Goal: Task Accomplishment & Management: Use online tool/utility

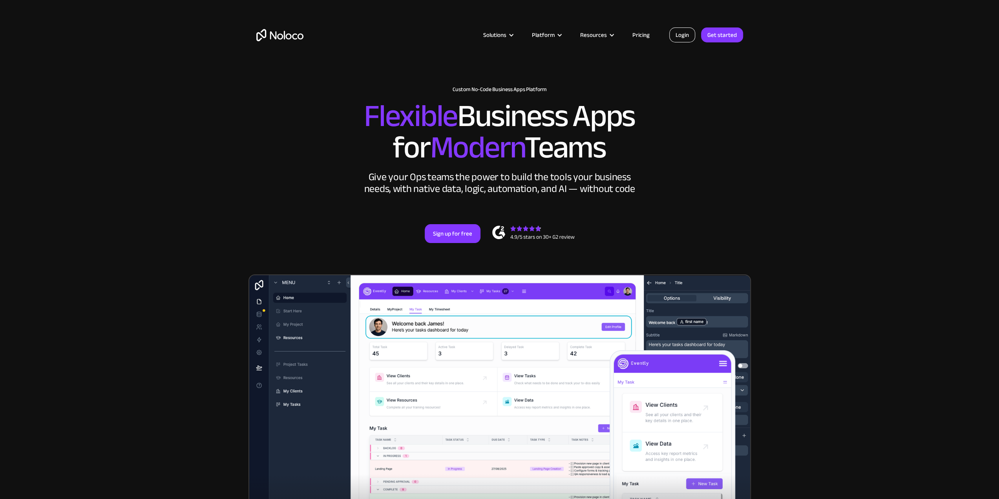
click at [688, 35] on link "Login" at bounding box center [682, 34] width 26 height 15
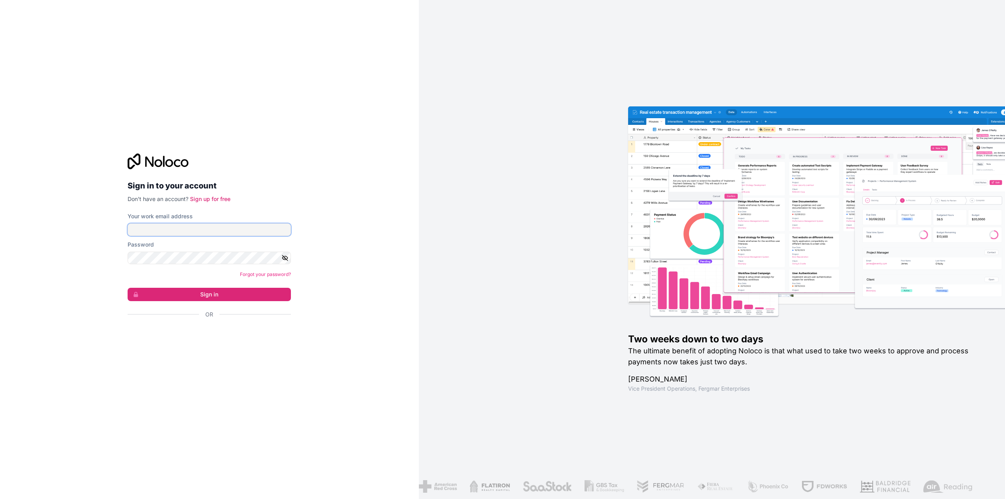
click at [234, 228] on input "Your work email address" at bounding box center [209, 229] width 163 height 13
click at [223, 229] on input "Your work email address" at bounding box center [209, 229] width 163 height 13
type input "jacob.wilson@morrisonindustries.com"
click at [128, 288] on button "Sign in" at bounding box center [209, 294] width 163 height 13
click at [182, 296] on button "Sign in" at bounding box center [209, 294] width 163 height 13
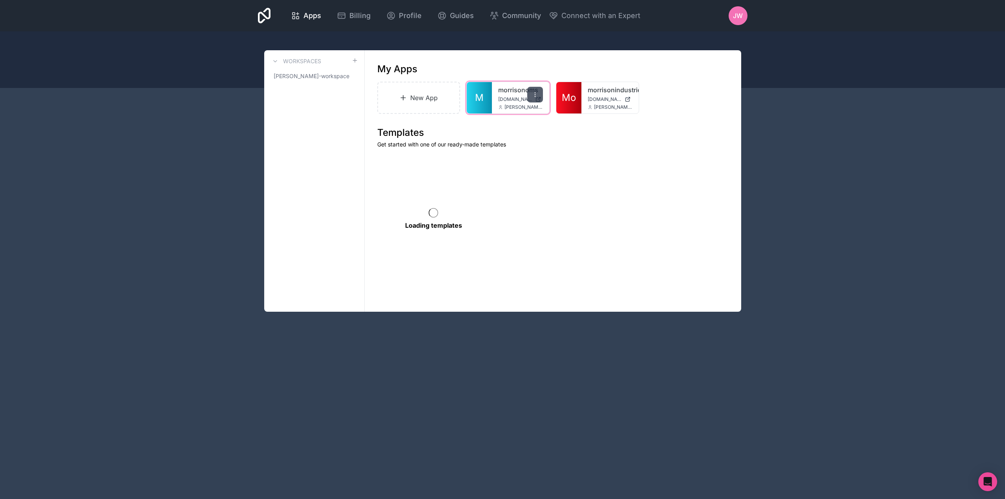
click at [534, 91] on icon at bounding box center [535, 94] width 6 height 6
click at [508, 168] on button "Delete" at bounding box center [495, 171] width 88 height 19
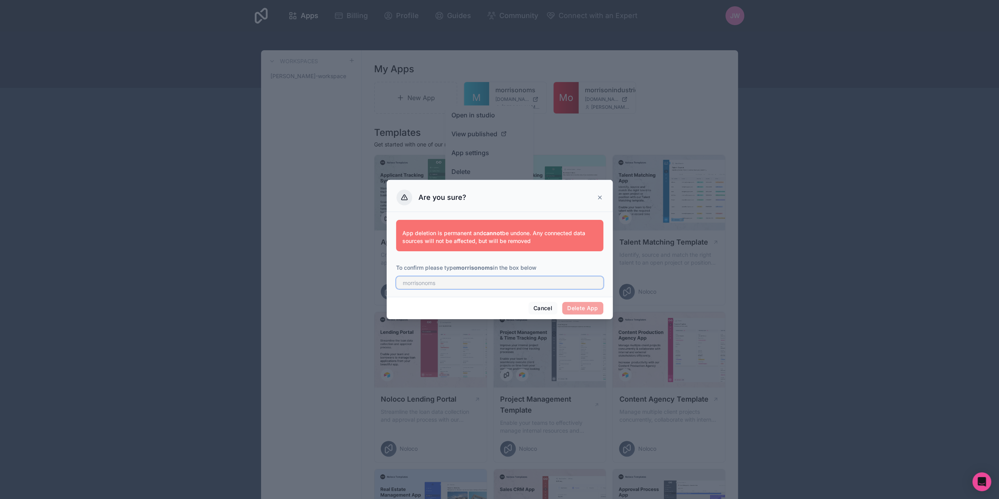
click at [528, 285] on input "text" at bounding box center [499, 282] width 207 height 13
type input "morrisonoms"
click at [596, 306] on button "Delete App" at bounding box center [582, 308] width 41 height 13
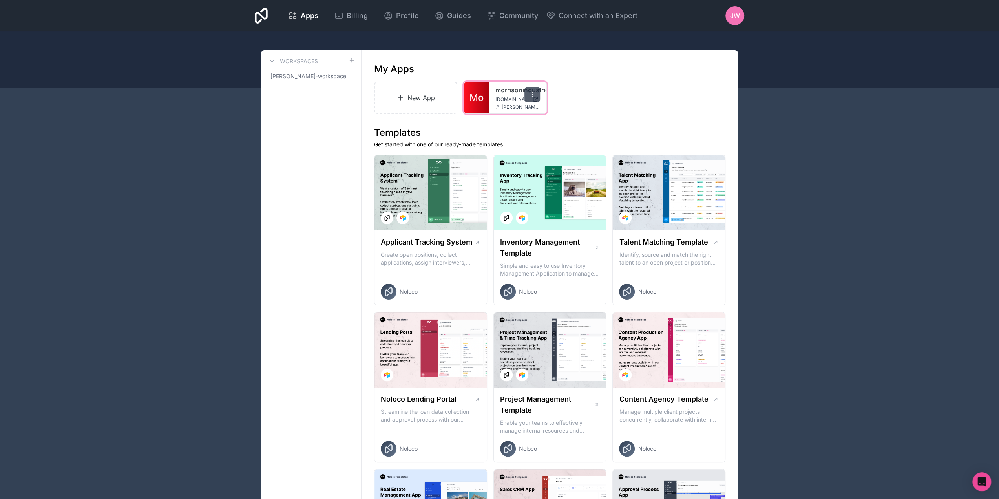
click at [531, 100] on div at bounding box center [532, 95] width 16 height 16
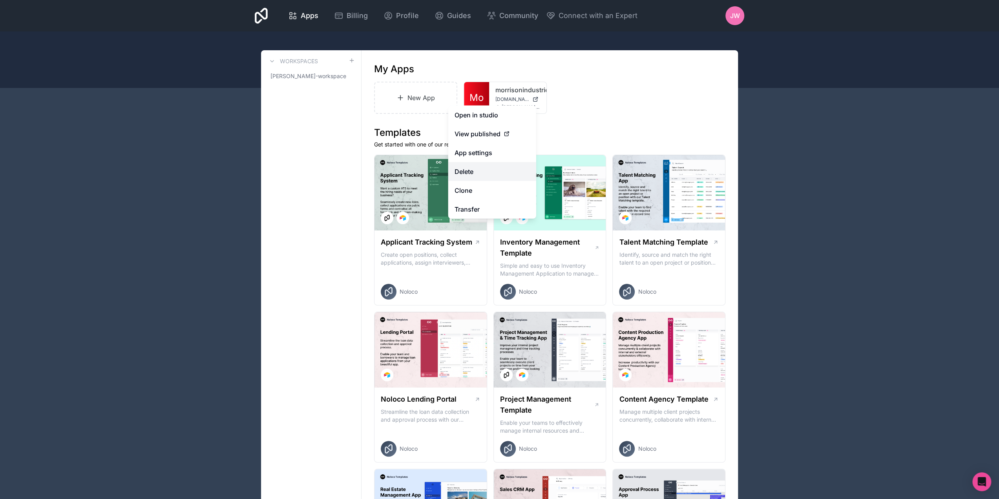
click at [508, 166] on button "Delete" at bounding box center [492, 171] width 88 height 19
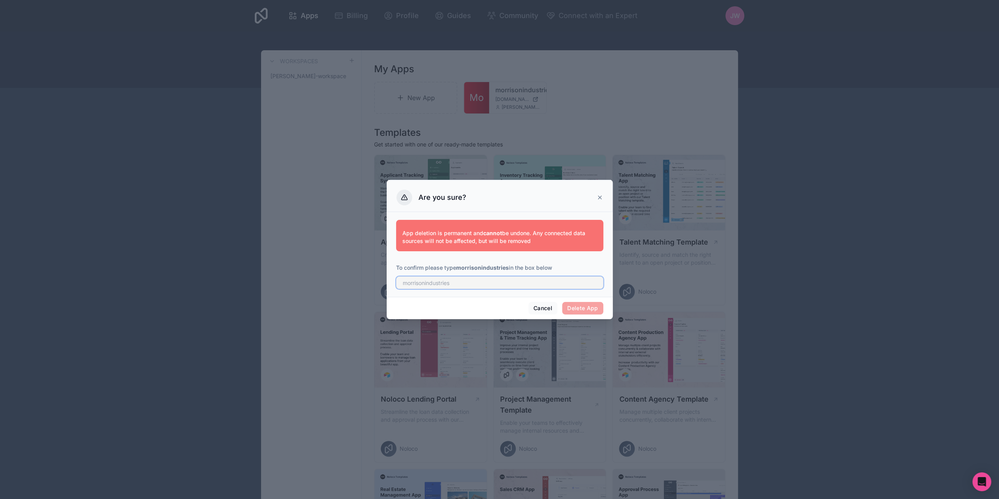
click at [511, 282] on input "text" at bounding box center [499, 282] width 207 height 13
type input "morrisonindustries"
click at [576, 311] on button "Delete App" at bounding box center [582, 308] width 41 height 13
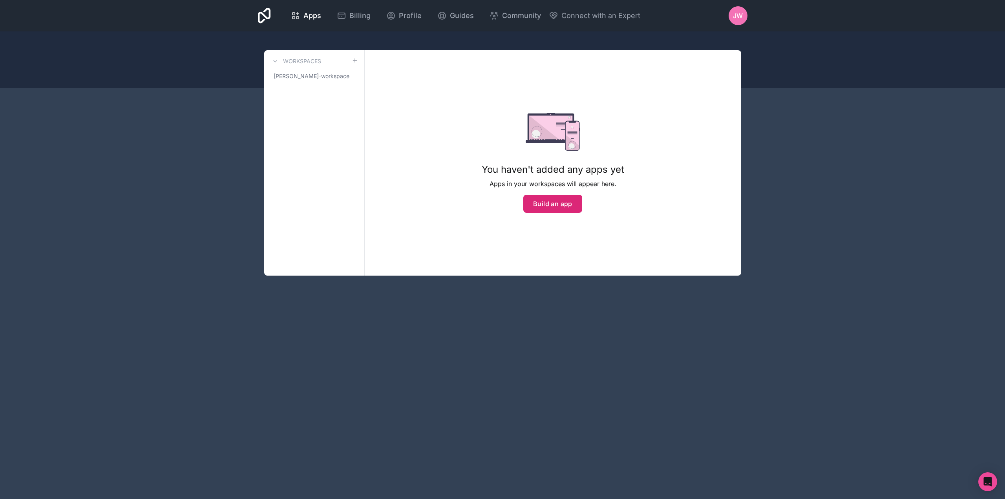
click at [557, 210] on button "Build an app" at bounding box center [552, 204] width 59 height 18
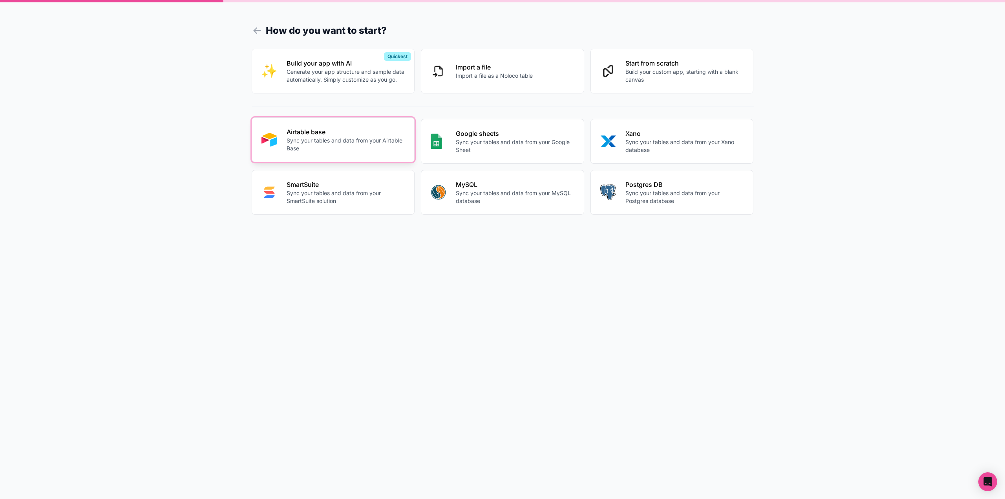
click at [396, 134] on p "Airtable base" at bounding box center [346, 131] width 119 height 9
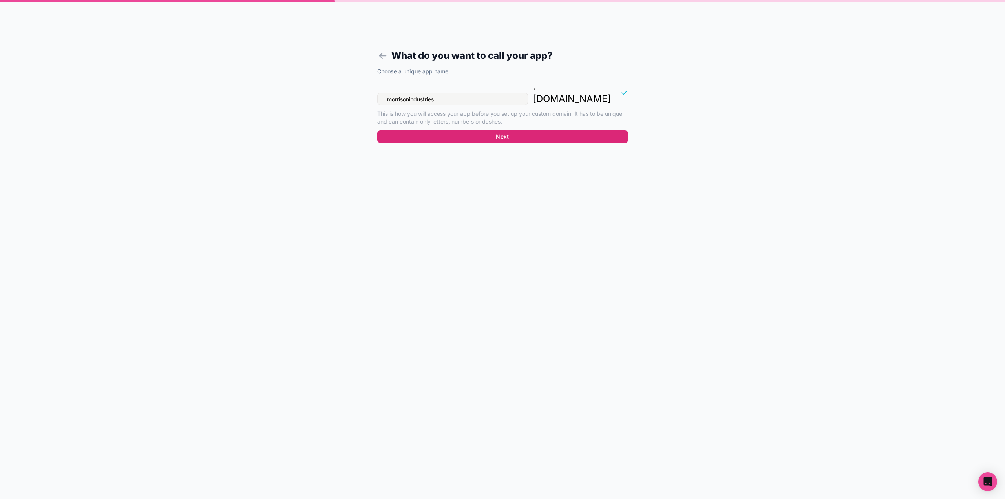
click at [429, 130] on button "Next" at bounding box center [502, 136] width 251 height 13
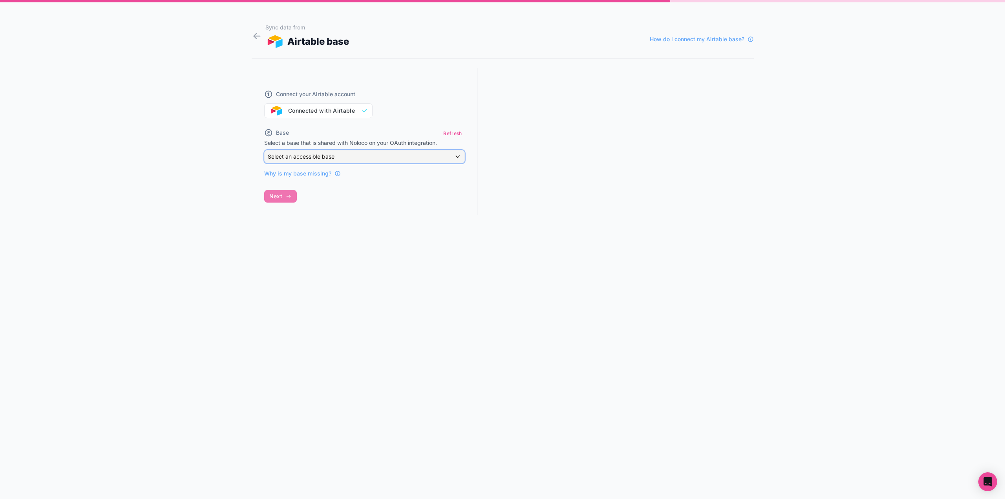
click at [387, 157] on div "Select an accessible base" at bounding box center [365, 156] width 200 height 13
click at [343, 230] on div "Morrison OMS" at bounding box center [374, 227] width 206 height 9
click at [311, 223] on input "Morrison OMS" at bounding box center [364, 218] width 201 height 13
click at [291, 239] on icon "button" at bounding box center [288, 240] width 6 height 6
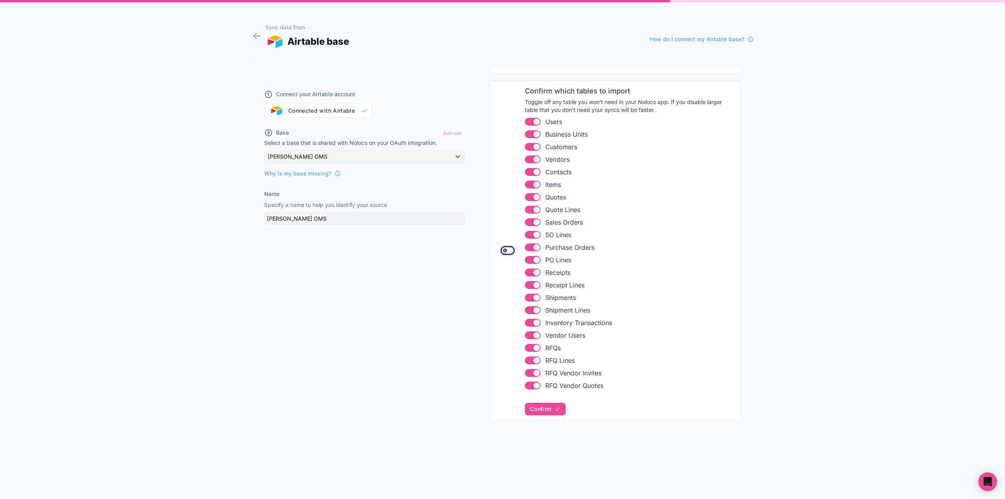
scroll to position [88, 0]
click at [547, 404] on span "Confirm" at bounding box center [540, 407] width 21 height 7
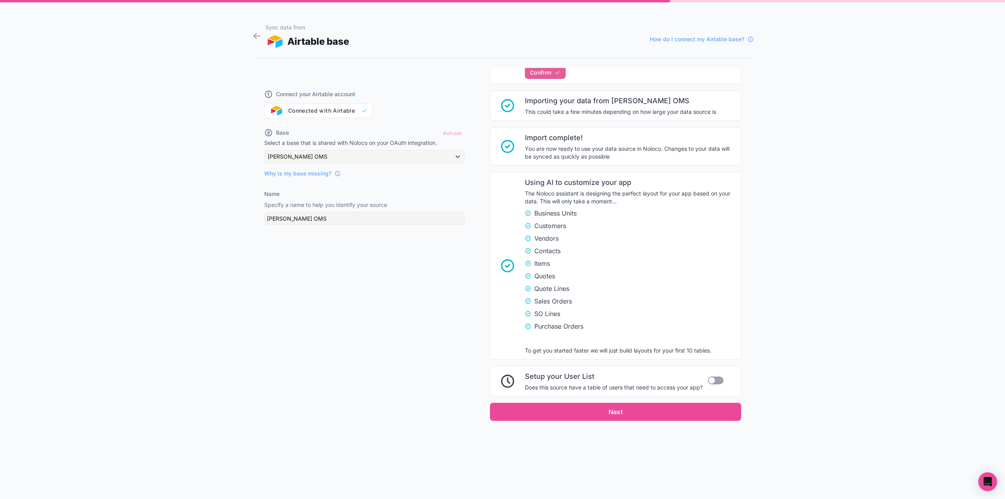
scroll to position [424, 0]
click at [659, 405] on button "Next" at bounding box center [615, 411] width 251 height 18
